Goal: Check status: Check status

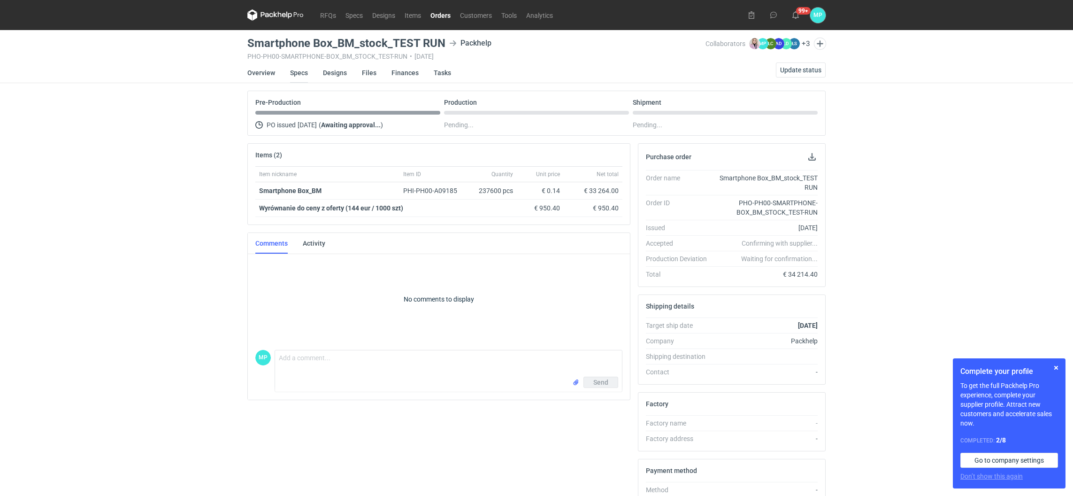
click at [298, 72] on link "Specs" at bounding box center [299, 72] width 18 height 21
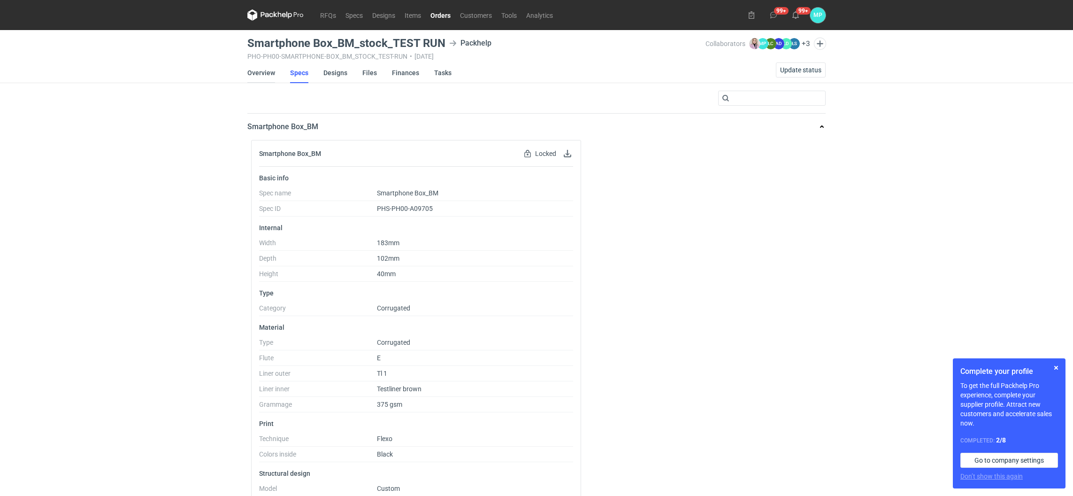
click at [257, 71] on link "Overview" at bounding box center [261, 72] width 28 height 21
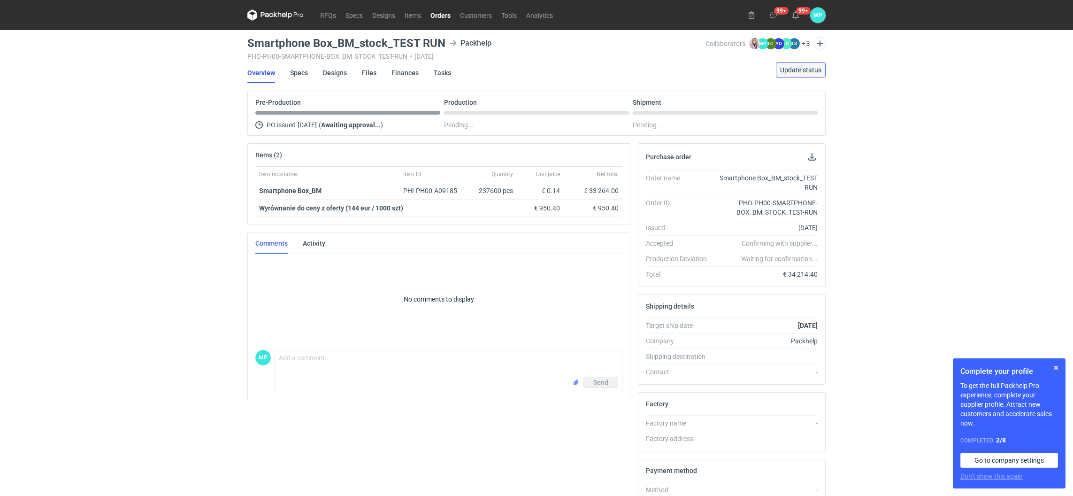
click at [763, 71] on span "Update status" at bounding box center [800, 70] width 41 height 7
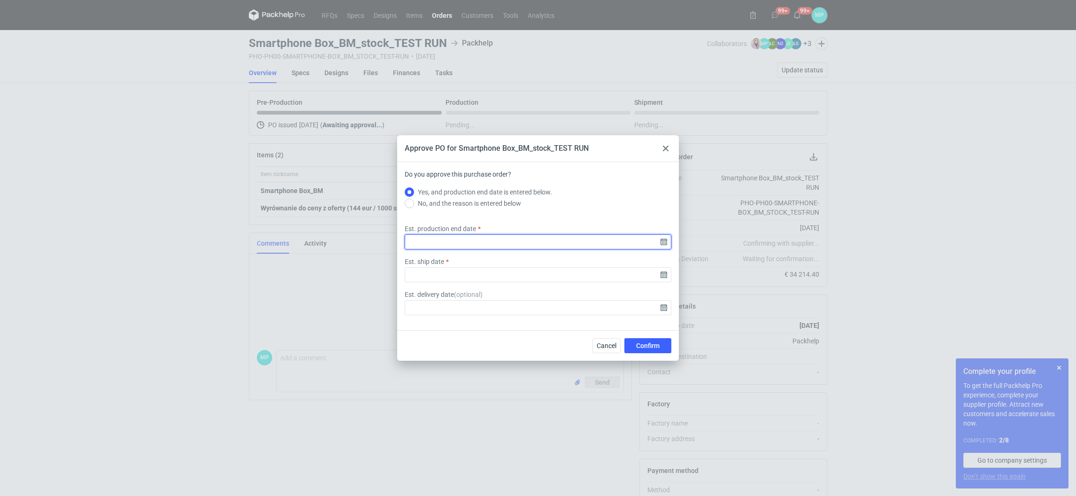
click at [481, 244] on input "Est. production end date" at bounding box center [538, 241] width 267 height 15
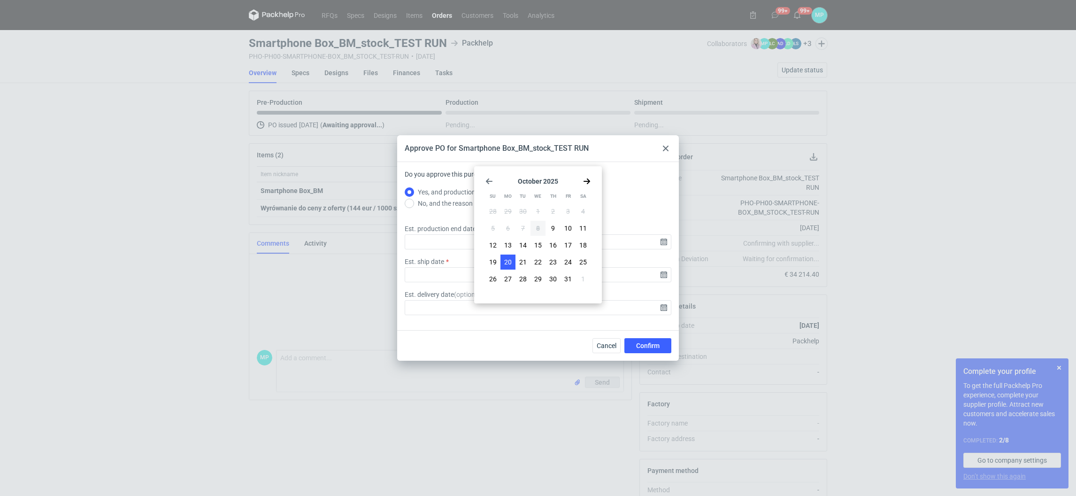
click at [506, 261] on span "20" at bounding box center [508, 261] width 8 height 9
type input "[DATE]"
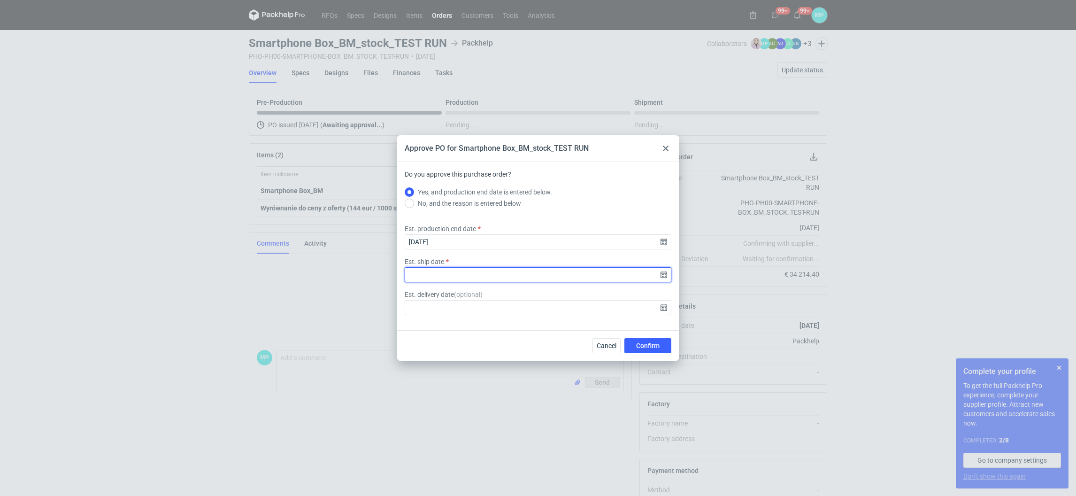
click at [463, 274] on input "Est. ship date" at bounding box center [538, 274] width 267 height 15
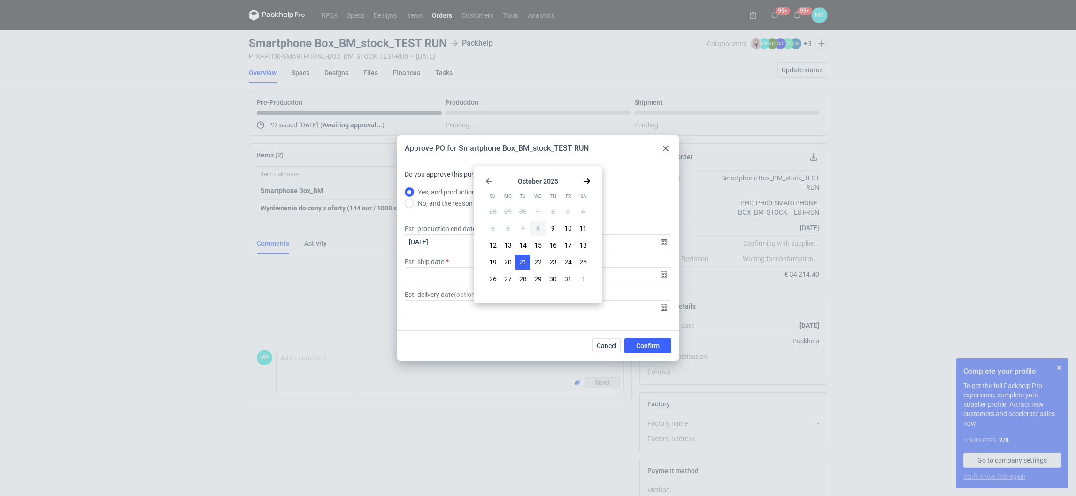
click at [517, 261] on button "21" at bounding box center [522, 261] width 15 height 15
type input "[DATE]"
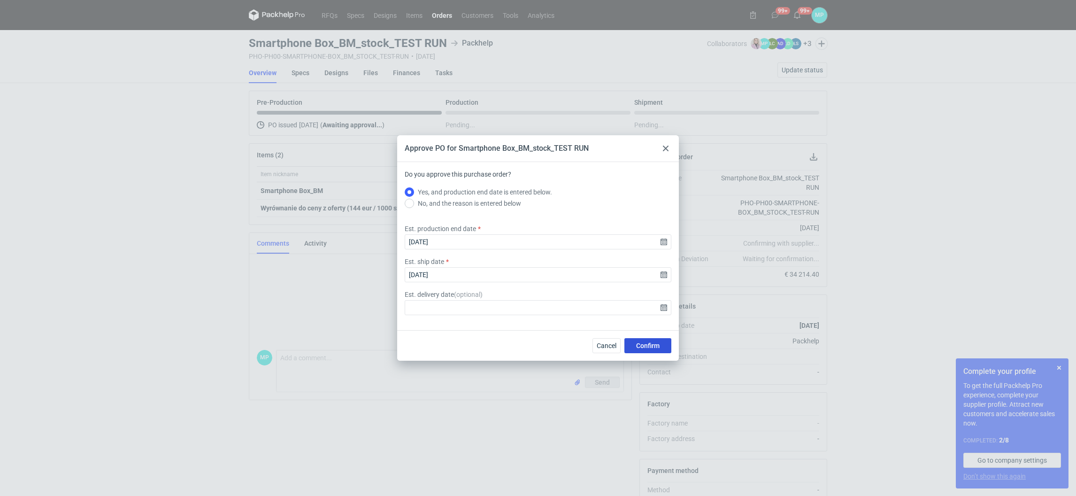
click at [637, 345] on span "Confirm" at bounding box center [647, 345] width 23 height 7
